Goal: Information Seeking & Learning: Learn about a topic

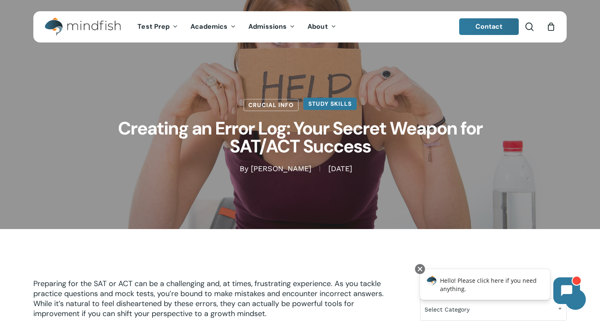
click at [332, 103] on link "Study Skills" at bounding box center [330, 104] width 53 height 13
